Goal: Task Accomplishment & Management: Use online tool/utility

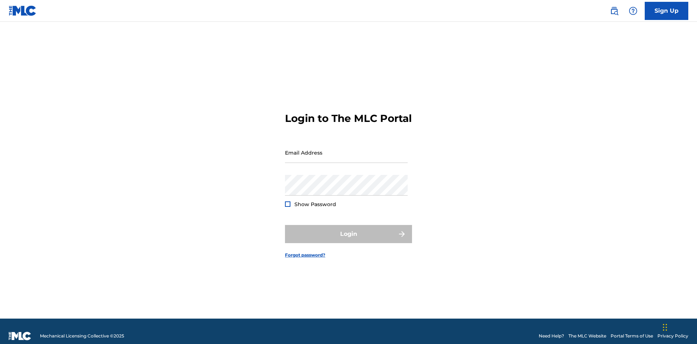
scroll to position [9, 0]
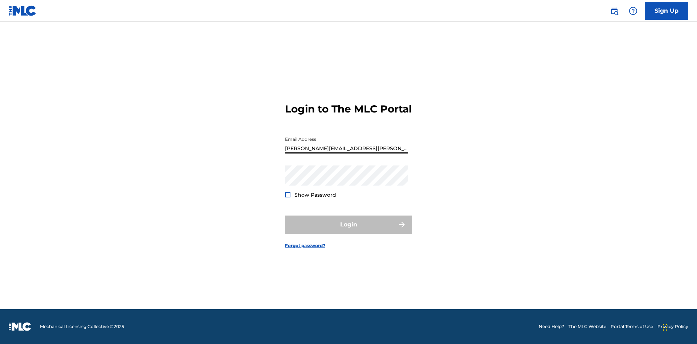
scroll to position [9, 0]
type input "[PERSON_NAME][EMAIL_ADDRESS][PERSON_NAME][DOMAIN_NAME]"
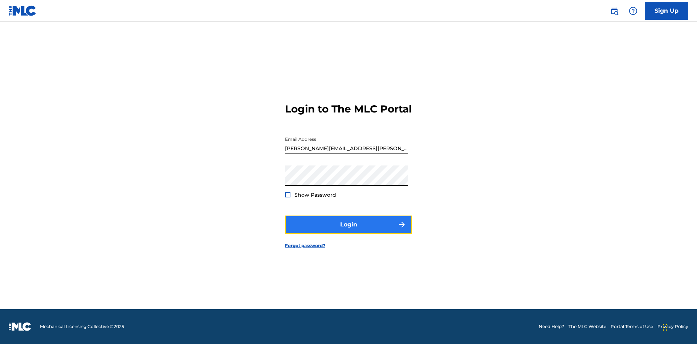
click at [348, 231] on button "Login" at bounding box center [348, 225] width 127 height 18
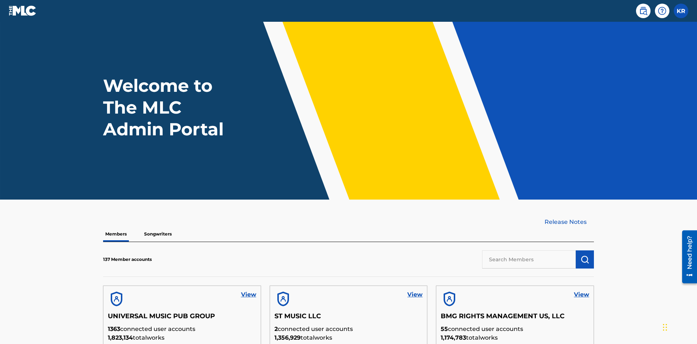
click at [529, 250] on input "text" at bounding box center [529, 259] width 94 height 18
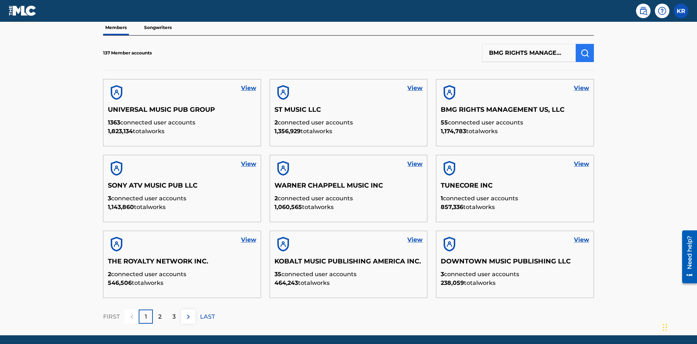
type input "BMG RIGHTS MANAGEMENT US, LLC"
click at [585, 49] on img "submit" at bounding box center [584, 53] width 9 height 9
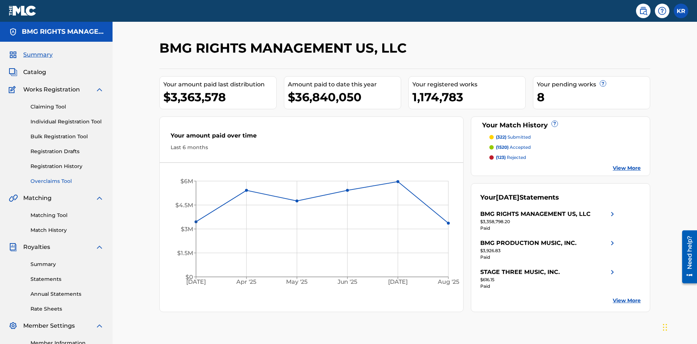
click at [67, 177] on link "Overclaims Tool" at bounding box center [66, 181] width 73 height 8
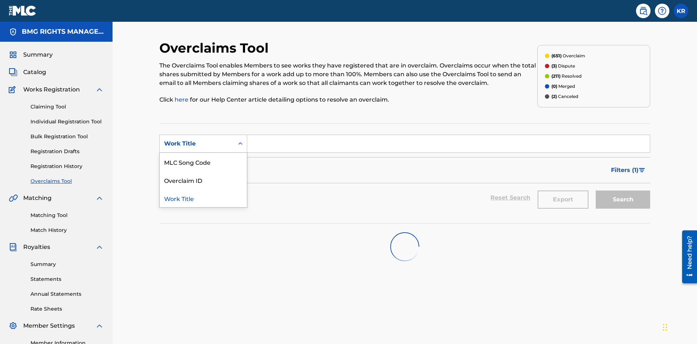
scroll to position [91, 0]
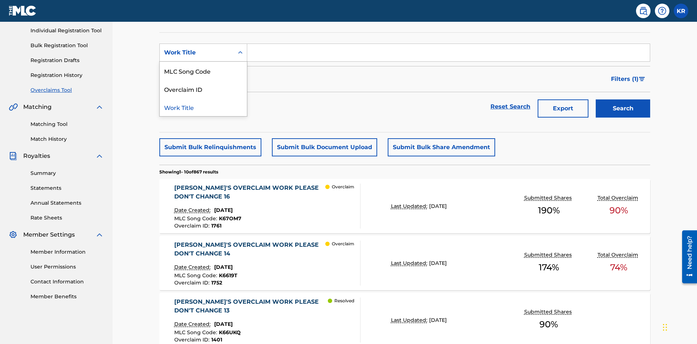
click at [203, 71] on div "MLC Song Code" at bounding box center [203, 71] width 87 height 18
click at [448, 52] on input "Search Form" at bounding box center [448, 52] width 402 height 17
type input "K6619T"
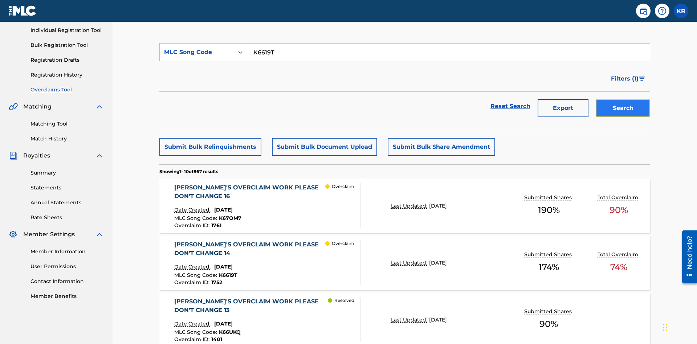
click at [623, 99] on button "Search" at bounding box center [623, 108] width 54 height 18
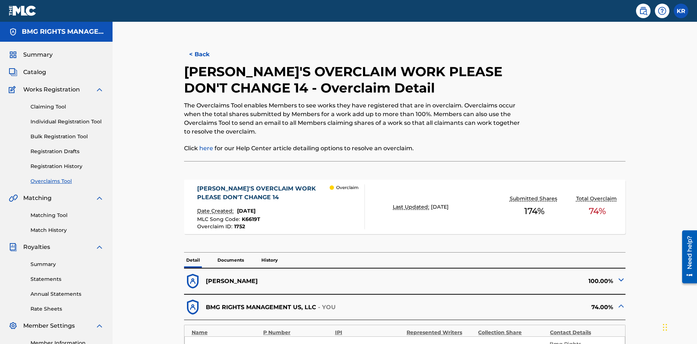
scroll to position [20, 0]
